Goal: Task Accomplishment & Management: Use online tool/utility

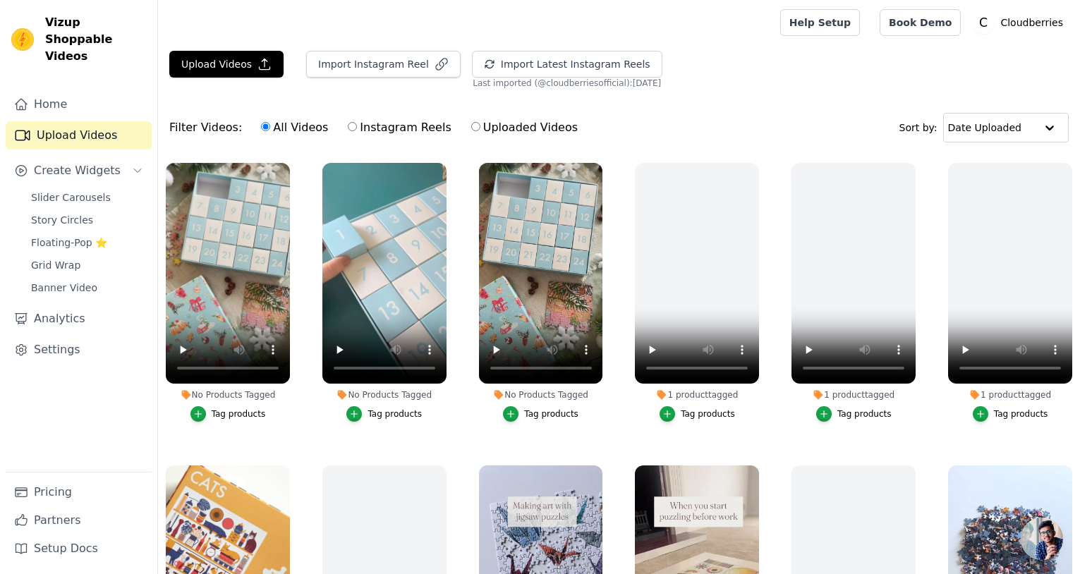
click at [370, 416] on div "Tag products" at bounding box center [395, 414] width 54 height 11
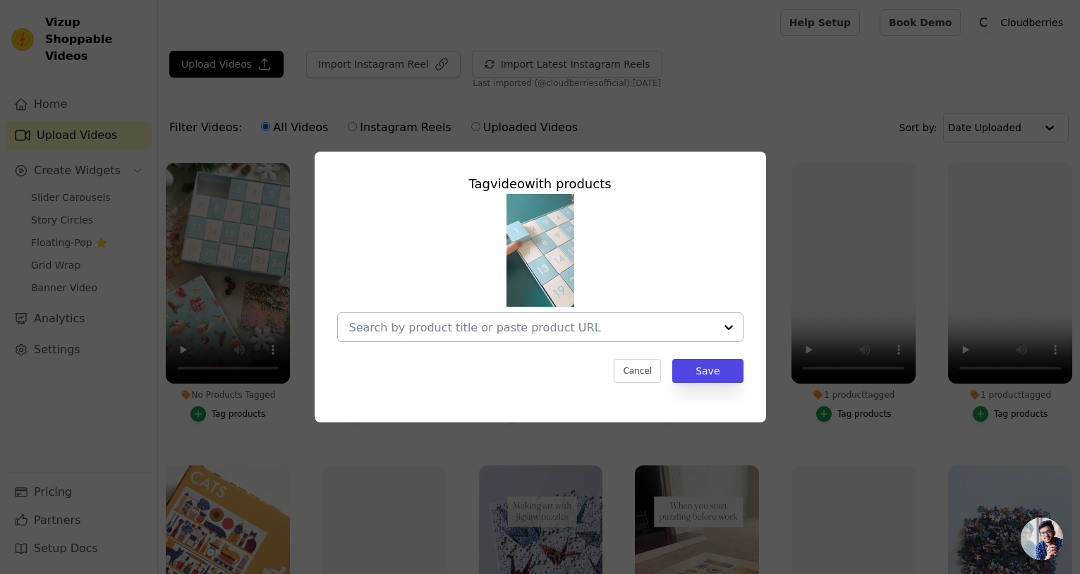
click at [467, 320] on div at bounding box center [532, 327] width 366 height 28
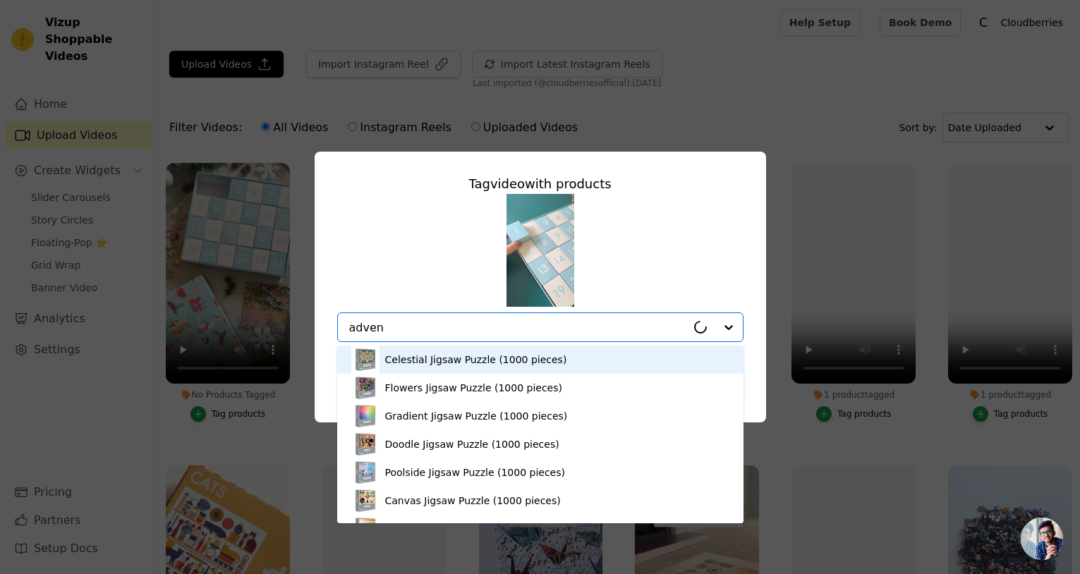
type input "advent"
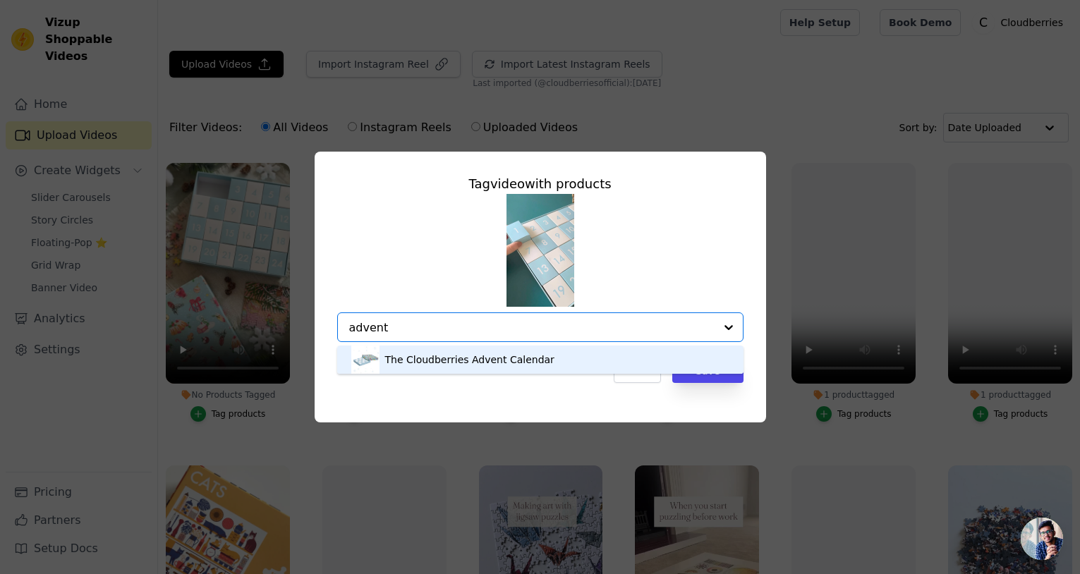
click at [484, 366] on div "The Cloudberries Advent Calendar" at bounding box center [469, 360] width 169 height 14
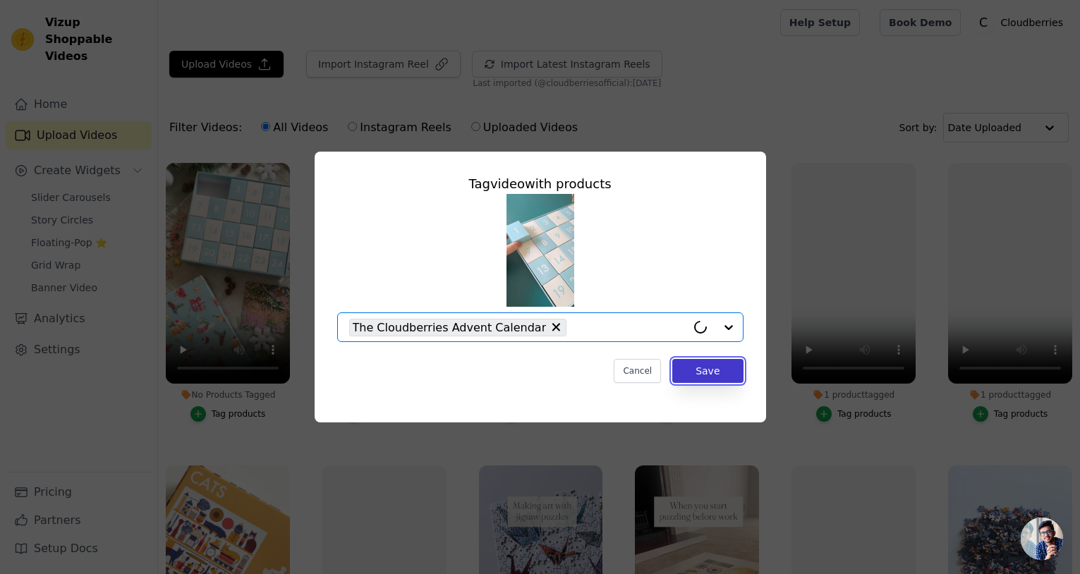
click at [718, 373] on button "Save" at bounding box center [707, 371] width 71 height 24
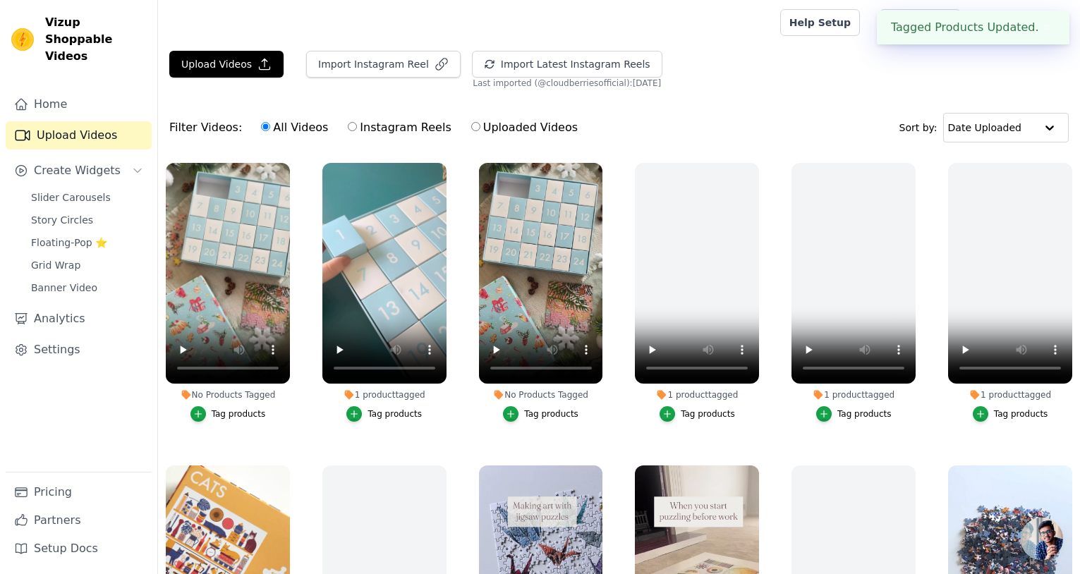
click at [248, 418] on div "Tag products" at bounding box center [239, 414] width 54 height 11
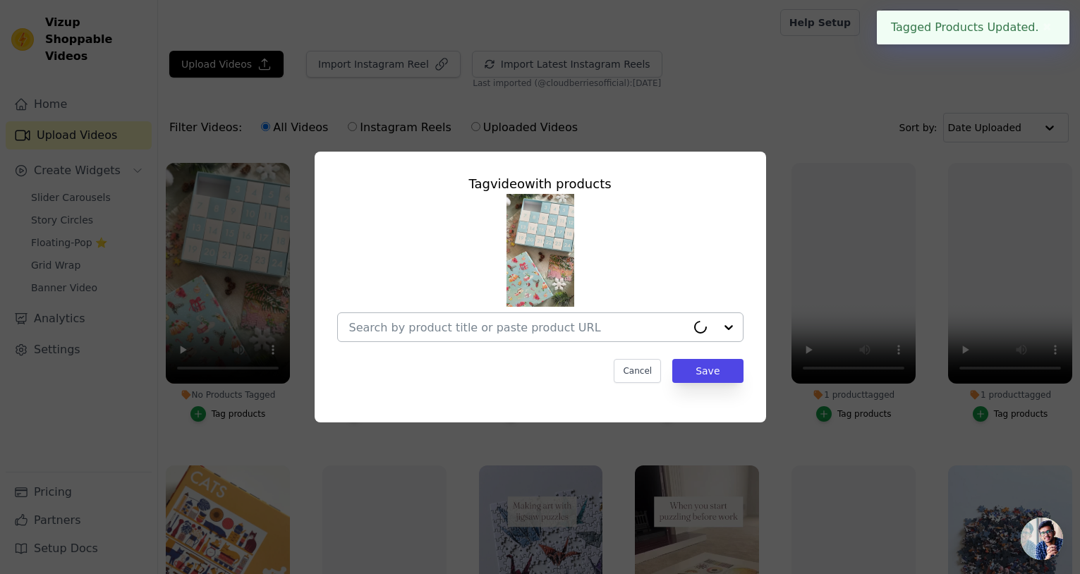
click at [497, 322] on input "No Products Tagged Tag video with products Cancel Save Tag products" at bounding box center [517, 327] width 337 height 13
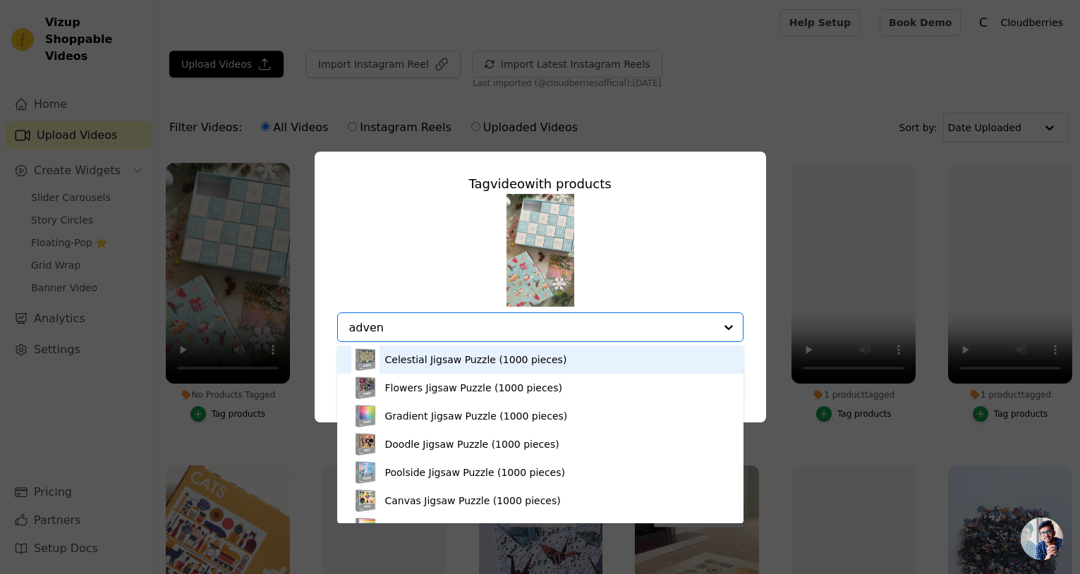
type input "advent"
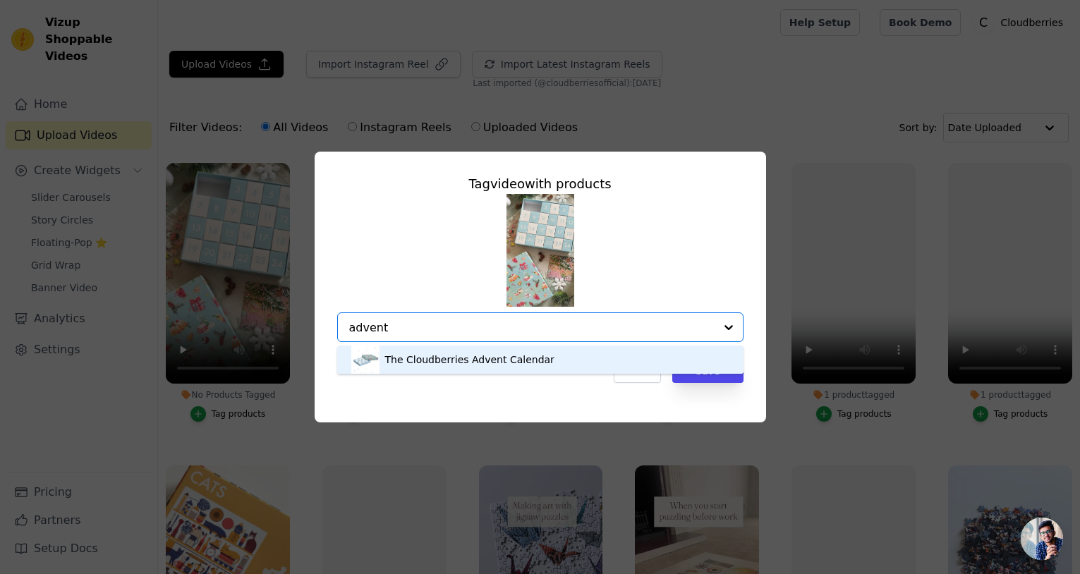
click at [524, 354] on div "The Cloudberries Advent Calendar" at bounding box center [469, 360] width 169 height 14
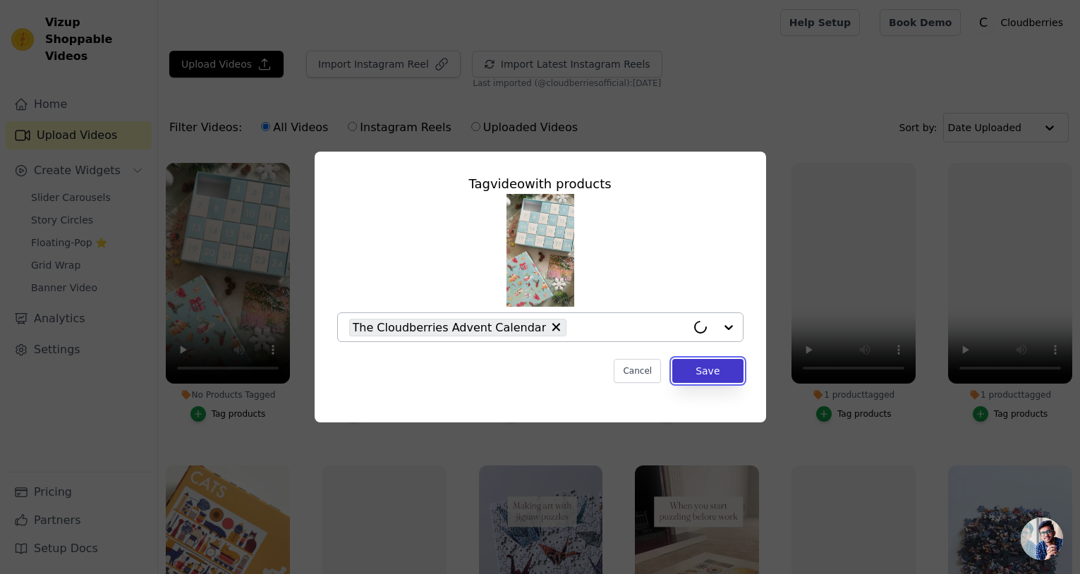
click at [701, 378] on button "Save" at bounding box center [707, 371] width 71 height 24
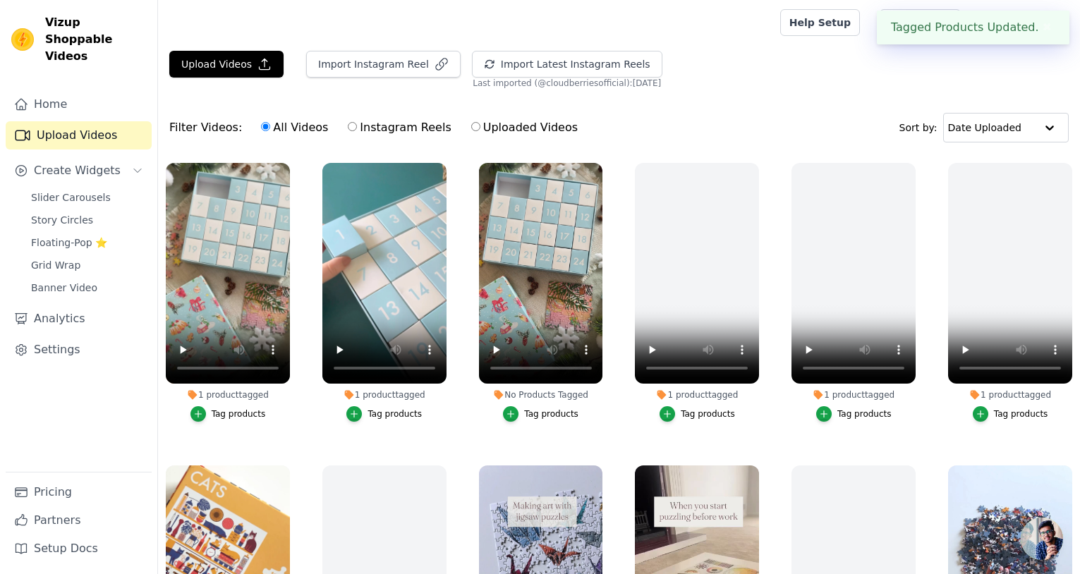
click at [1039, 26] on button "✖" at bounding box center [1047, 27] width 16 height 17
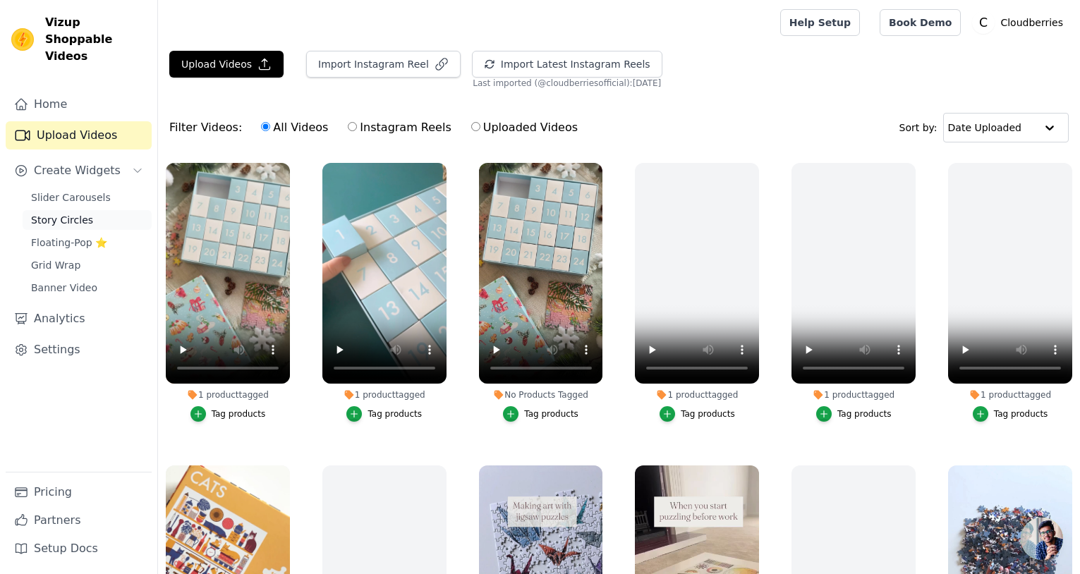
click at [73, 213] on span "Story Circles" at bounding box center [62, 220] width 62 height 14
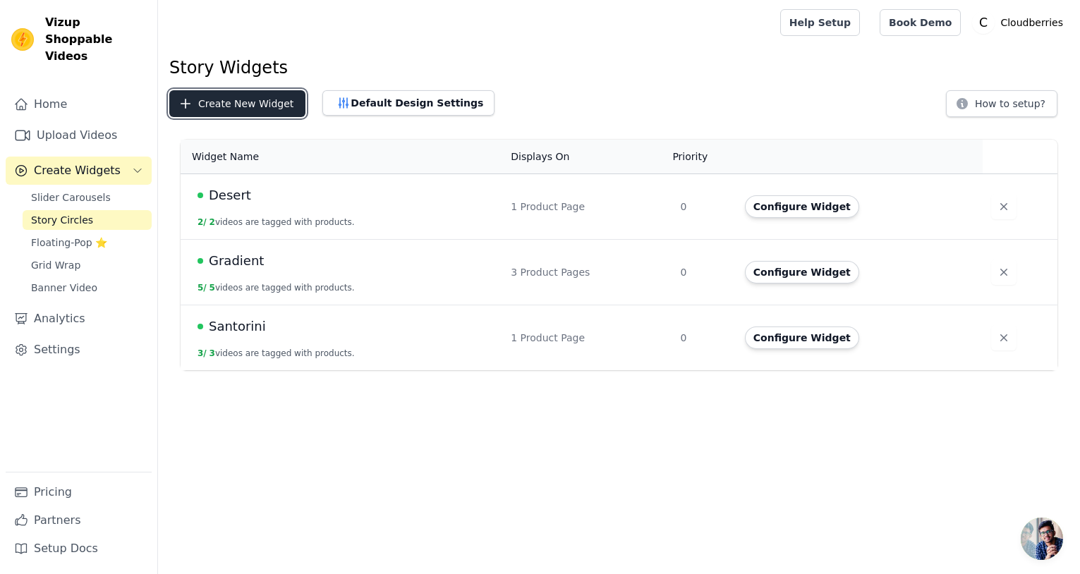
click at [268, 101] on button "Create New Widget" at bounding box center [237, 103] width 136 height 27
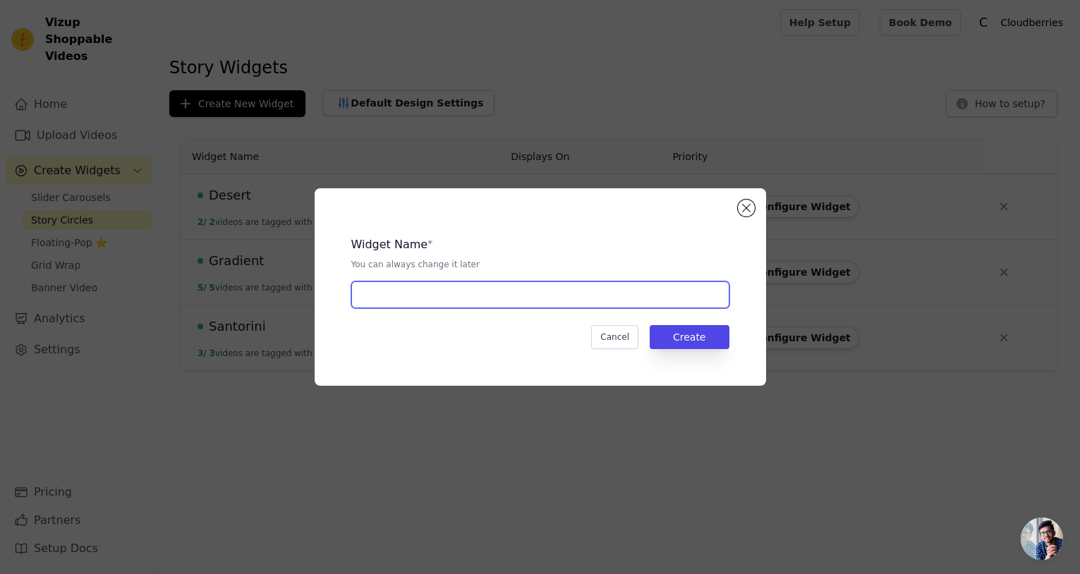
click at [452, 285] on input "text" at bounding box center [540, 295] width 378 height 27
type input "Advent"
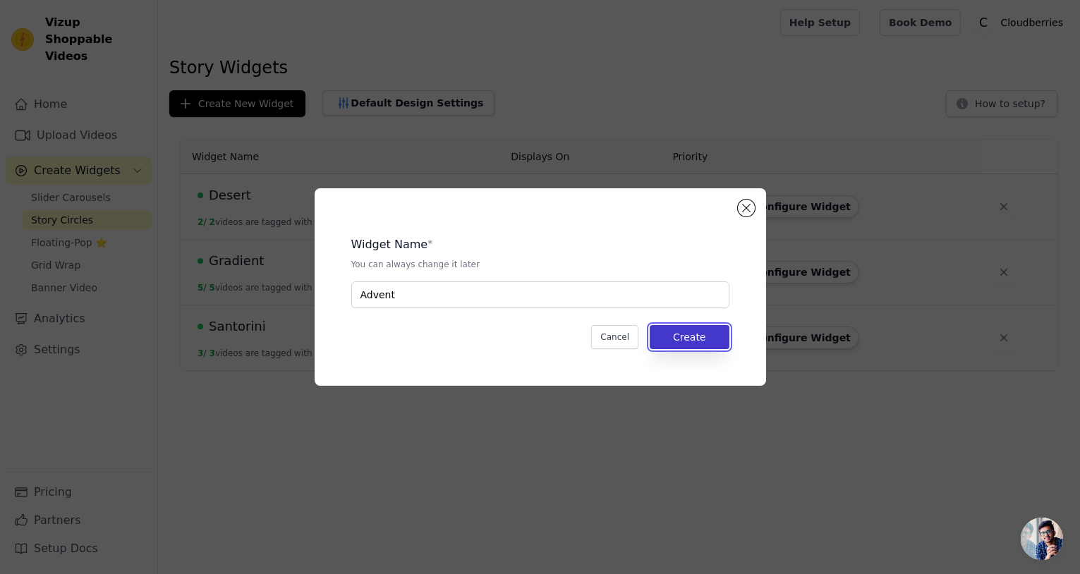
click at [676, 337] on button "Create" at bounding box center [690, 337] width 80 height 24
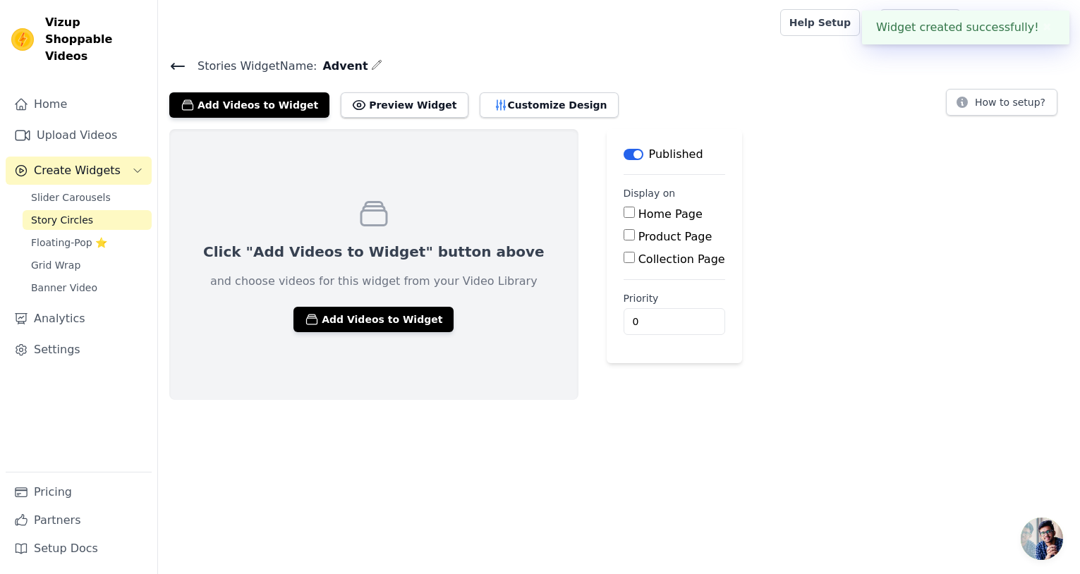
click at [624, 240] on input "Product Page" at bounding box center [629, 234] width 11 height 11
checkbox input "true"
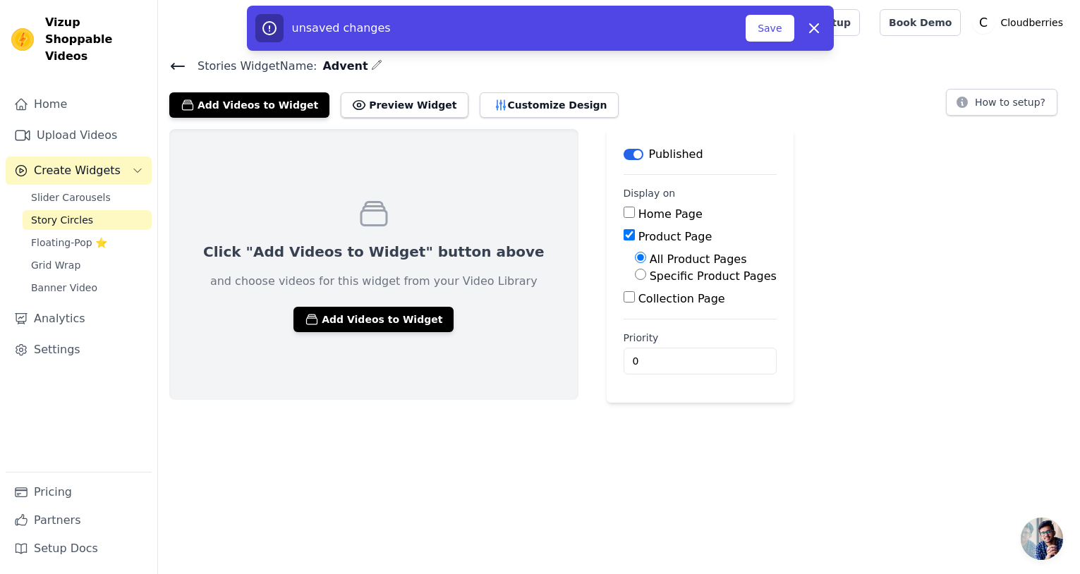
click at [650, 277] on label "Specific Product Pages" at bounding box center [713, 276] width 127 height 13
click at [635, 277] on input "Specific Product Pages" at bounding box center [640, 274] width 11 height 11
radio input "true"
click at [635, 306] on button "Select Products" at bounding box center [682, 308] width 95 height 24
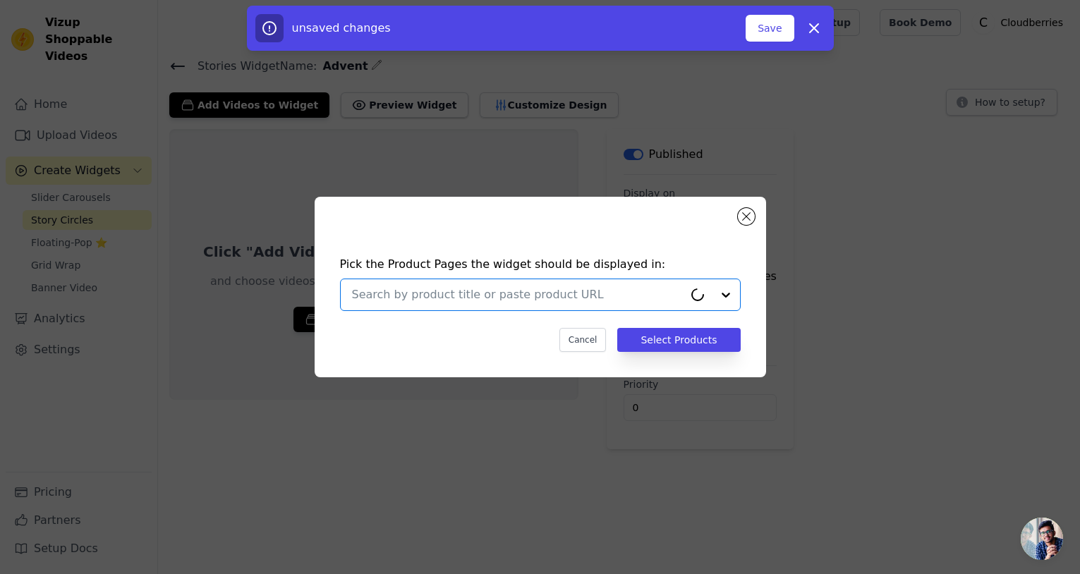
click at [600, 296] on input "text" at bounding box center [518, 294] width 332 height 17
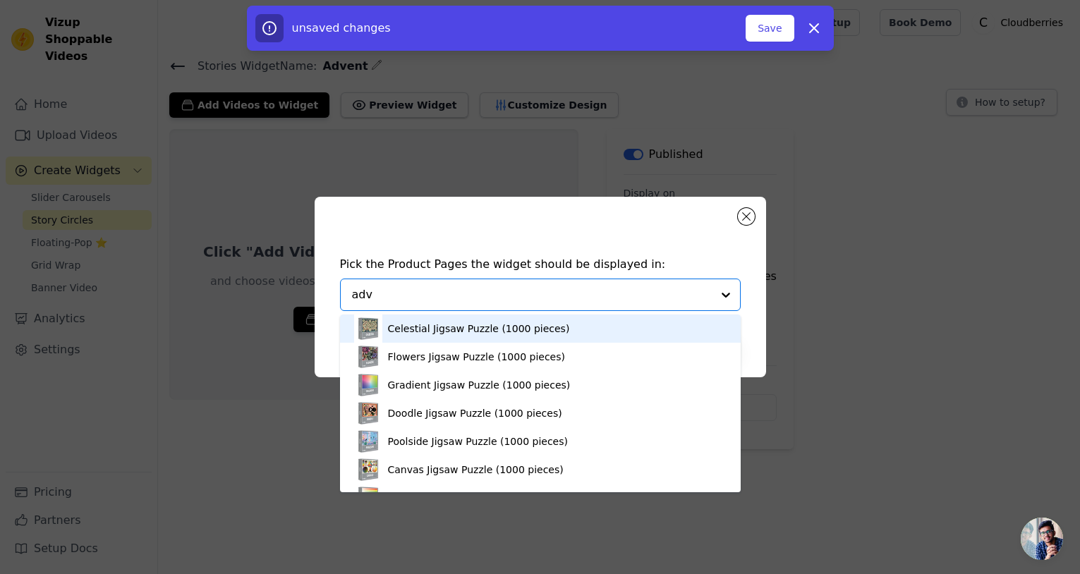
type input "adve"
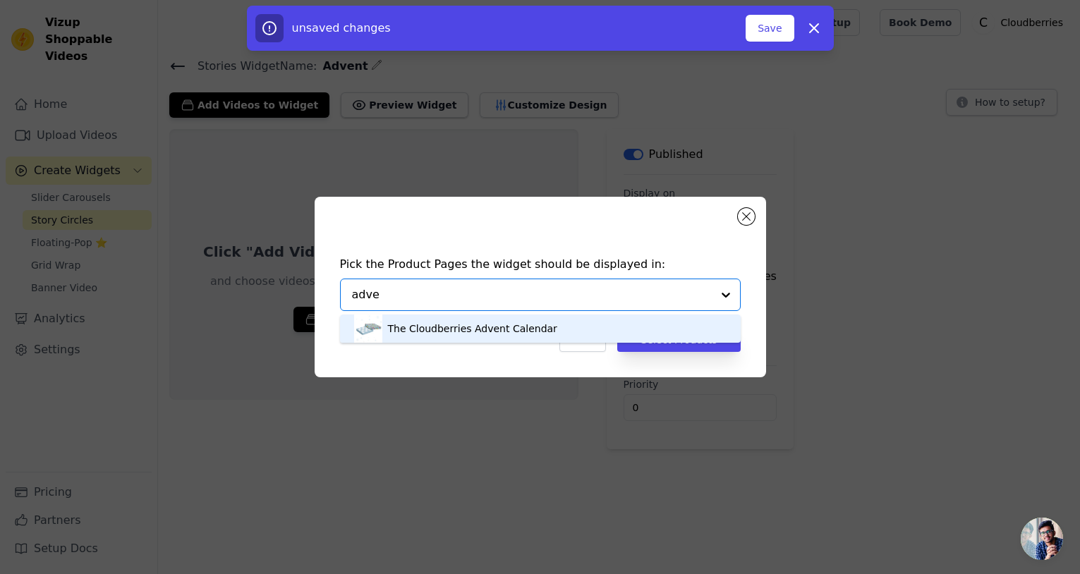
click at [437, 332] on div "The Cloudberries Advent Calendar" at bounding box center [472, 329] width 169 height 14
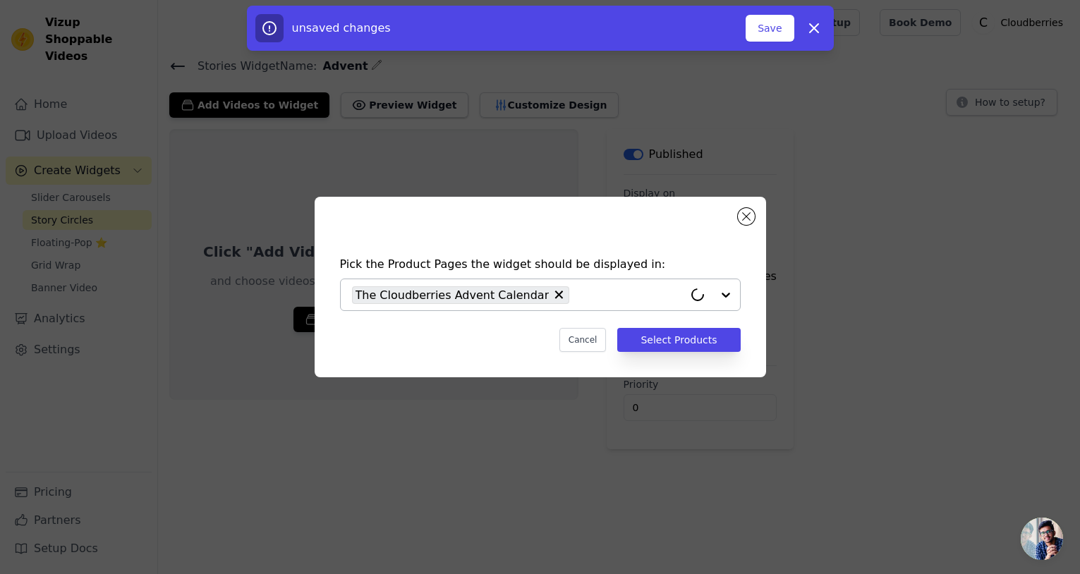
click at [627, 352] on div "Pick the Product Pages the widget should be displayed in: The Cloudberries Adve…" at bounding box center [540, 304] width 429 height 124
click at [654, 341] on button "Select Products" at bounding box center [678, 340] width 123 height 24
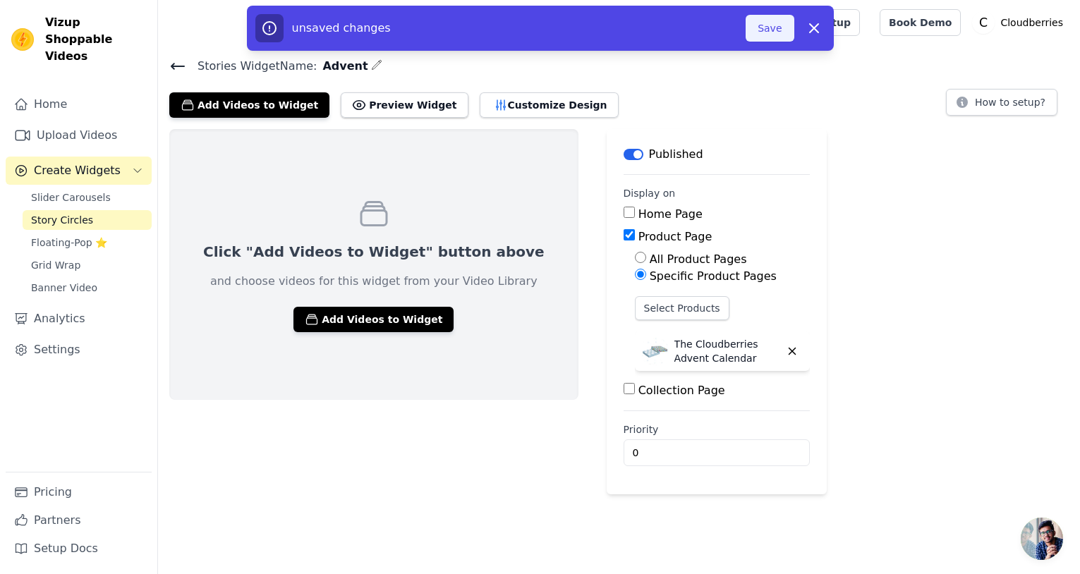
click at [768, 35] on button "Save" at bounding box center [770, 28] width 48 height 27
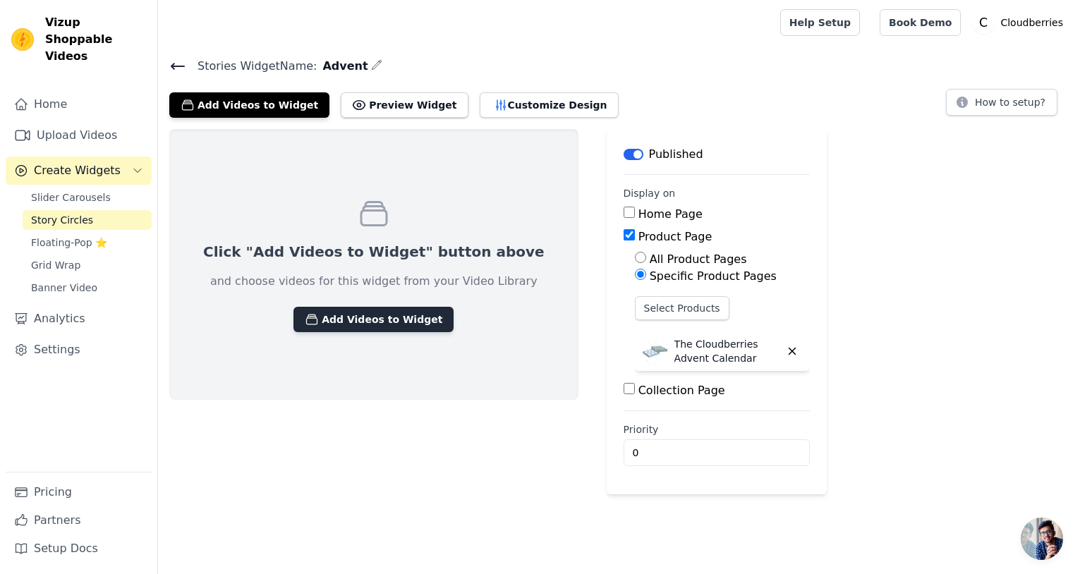
click at [350, 329] on button "Add Videos to Widget" at bounding box center [374, 319] width 160 height 25
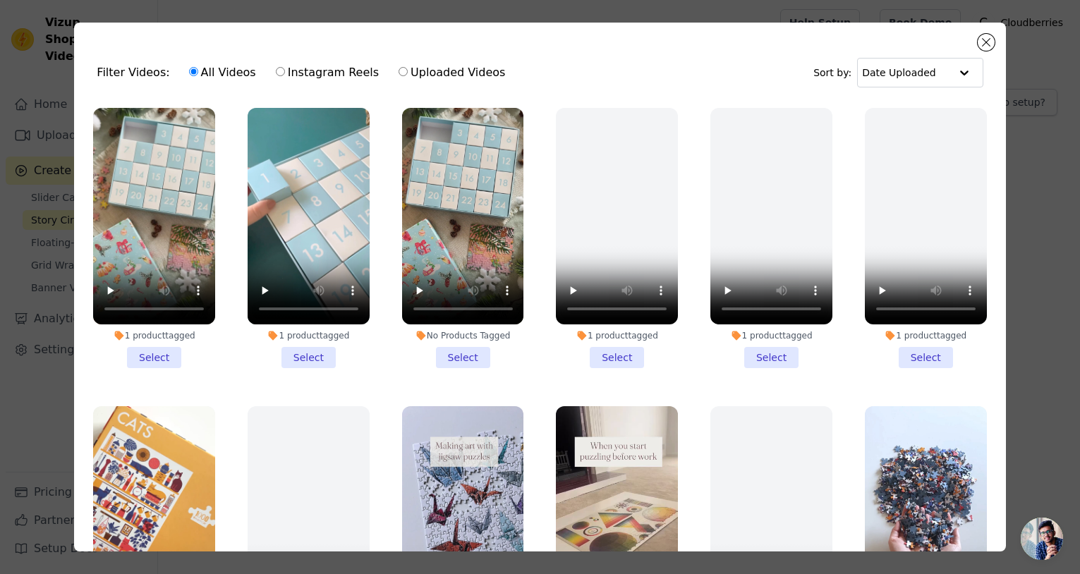
click at [145, 363] on li "1 product tagged Select" at bounding box center [154, 238] width 122 height 260
click at [0, 0] on input "1 product tagged Select" at bounding box center [0, 0] width 0 height 0
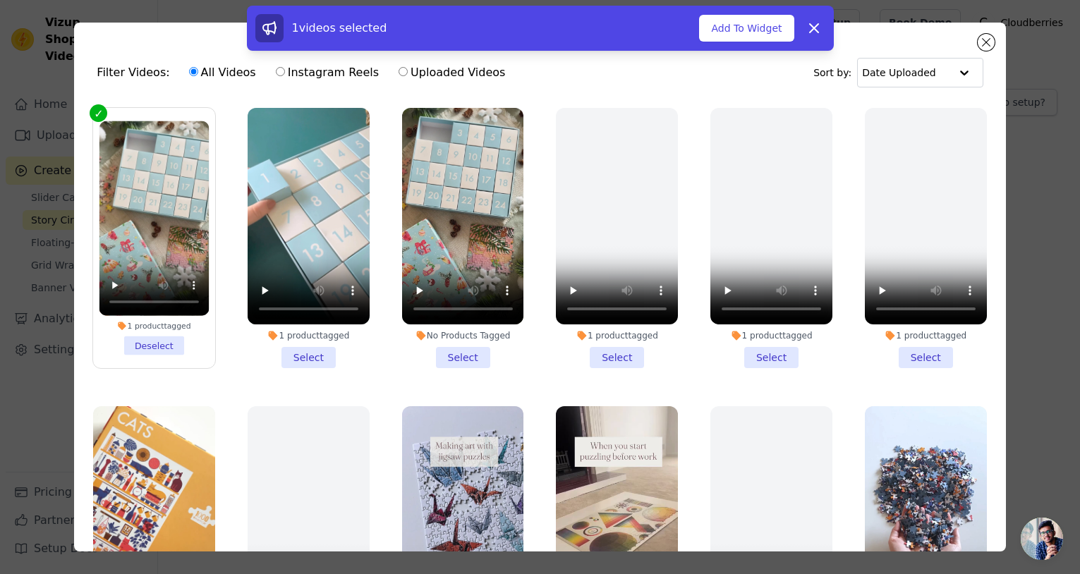
click at [310, 358] on li "1 product tagged Select" at bounding box center [309, 238] width 122 height 260
click at [0, 0] on input "1 product tagged Select" at bounding box center [0, 0] width 0 height 0
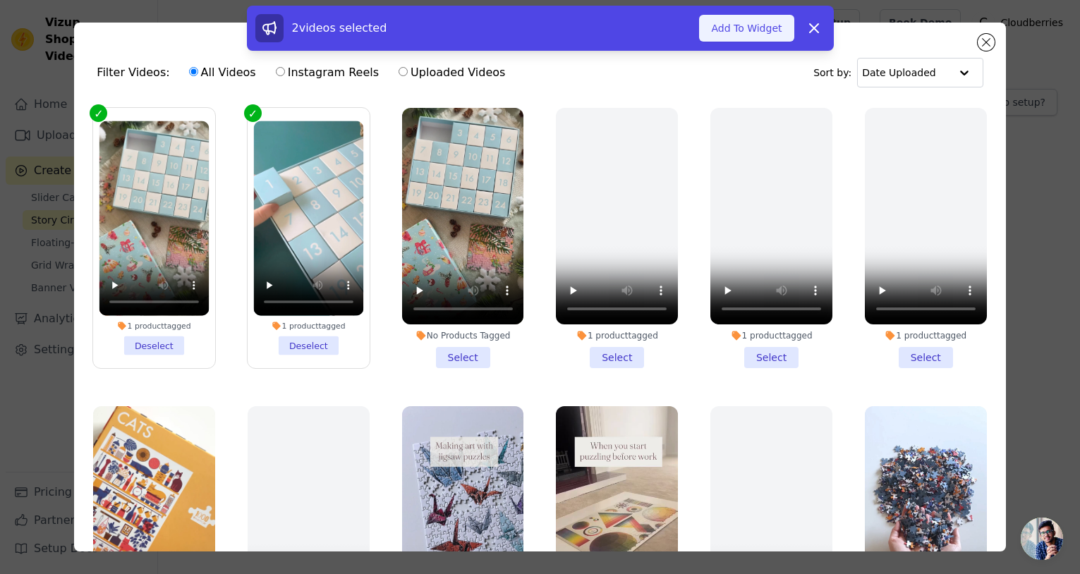
click at [739, 33] on button "Add To Widget" at bounding box center [746, 28] width 95 height 27
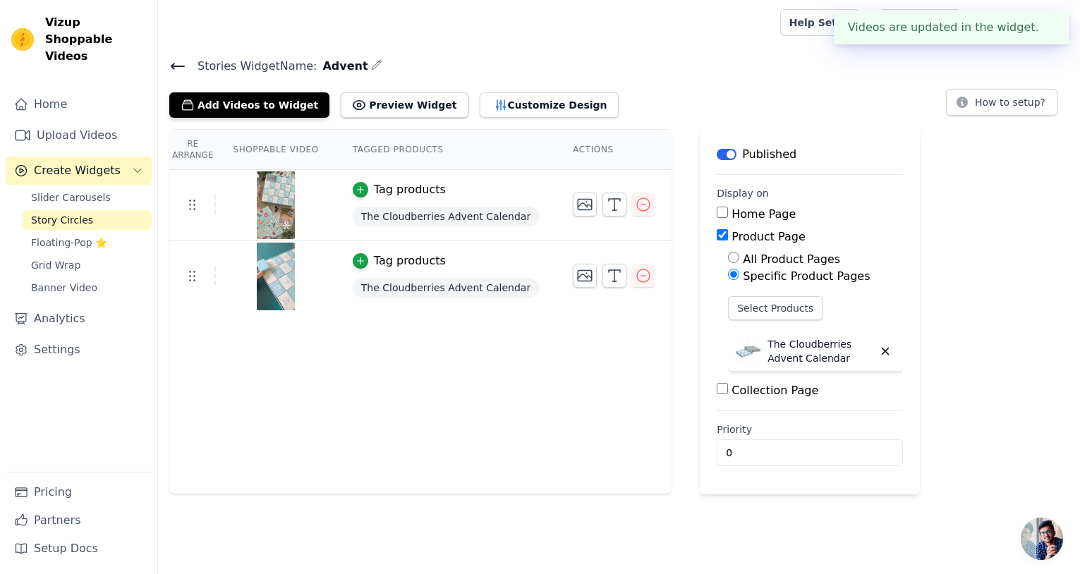
click at [1044, 26] on button "✖" at bounding box center [1047, 27] width 16 height 17
